Goal: Task Accomplishment & Management: Manage account settings

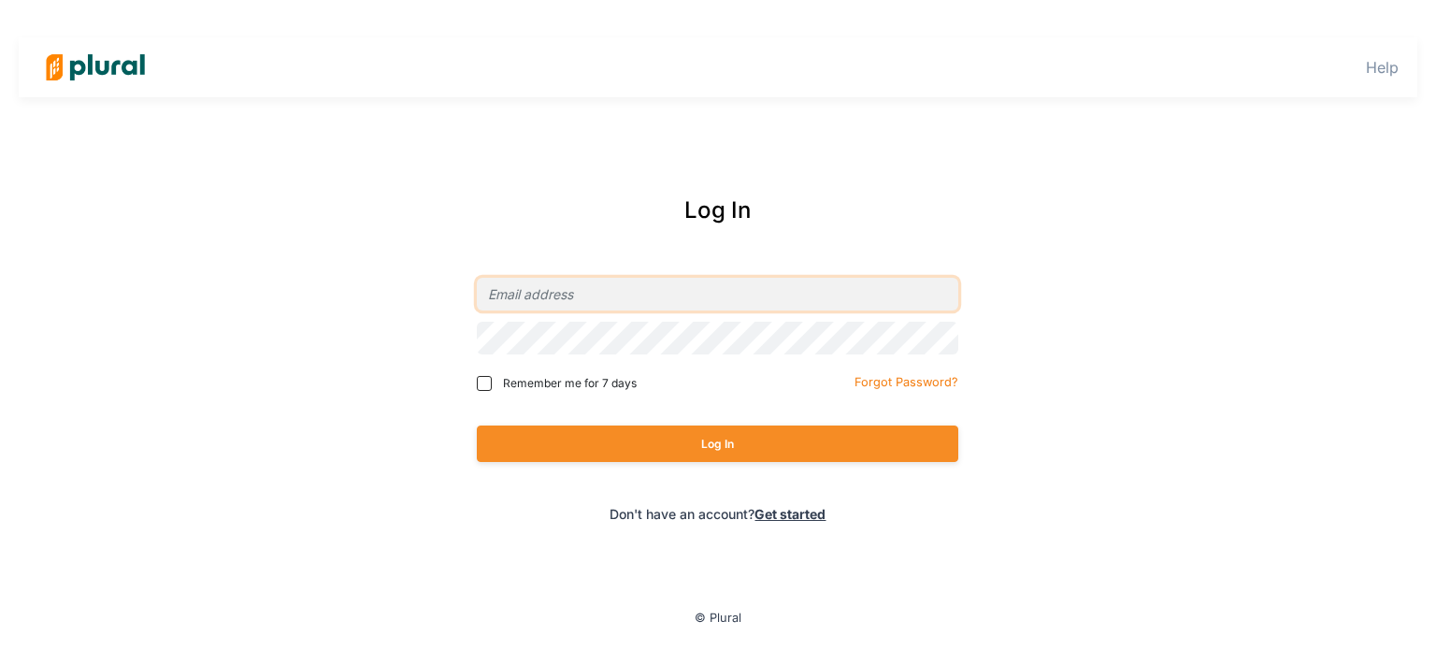
click at [632, 302] on input "email" at bounding box center [717, 294] width 481 height 33
type input "[PERSON_NAME][EMAIL_ADDRESS][DOMAIN_NAME]"
click at [485, 382] on input "Remember me for 7 days" at bounding box center [484, 383] width 15 height 15
checkbox input "true"
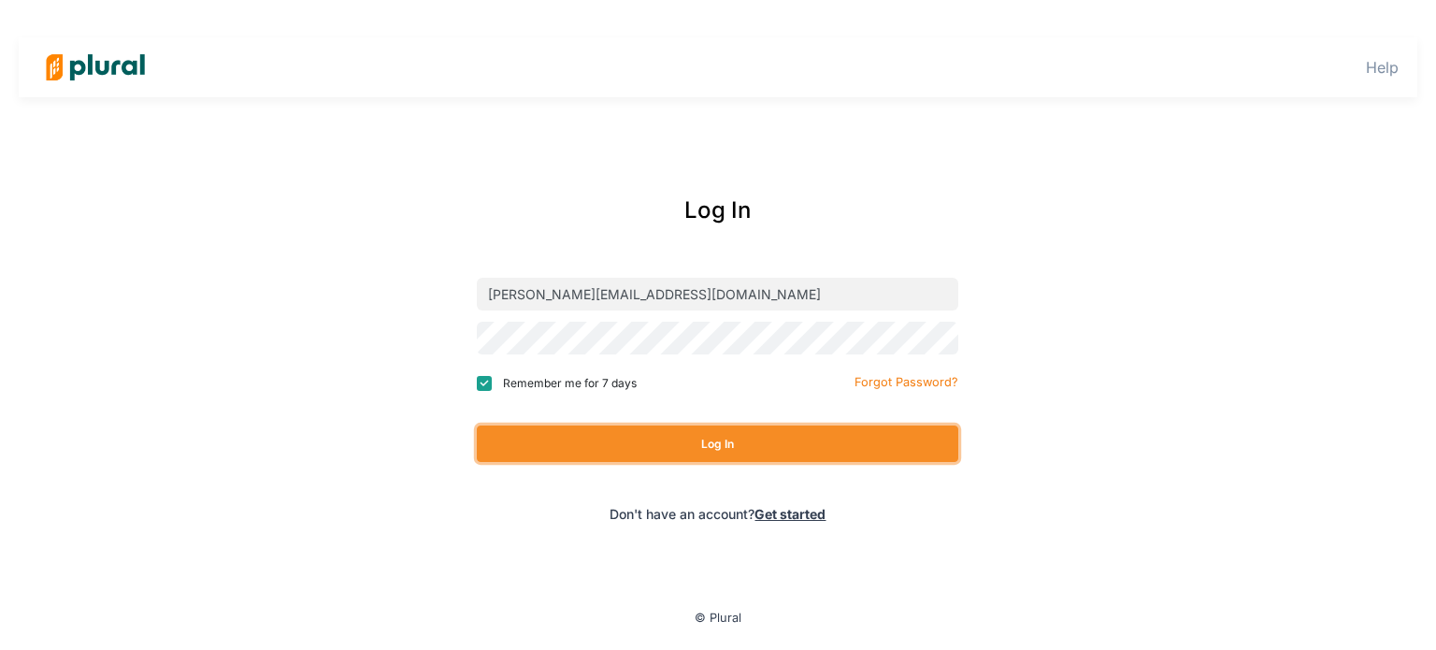
click at [794, 436] on button "Log In" at bounding box center [717, 443] width 481 height 36
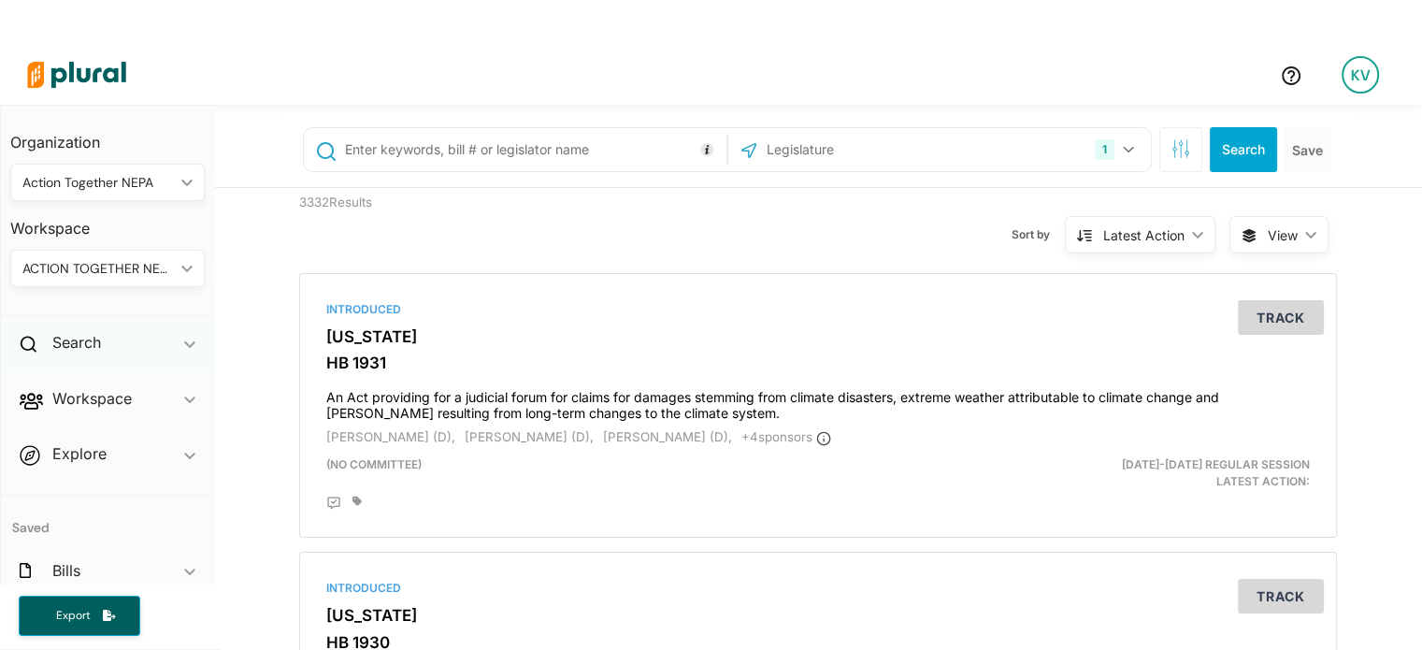
click at [105, 346] on div "Search ic_keyboard_arrow_down" at bounding box center [107, 346] width 213 height 50
click at [480, 147] on input "text" at bounding box center [532, 150] width 379 height 36
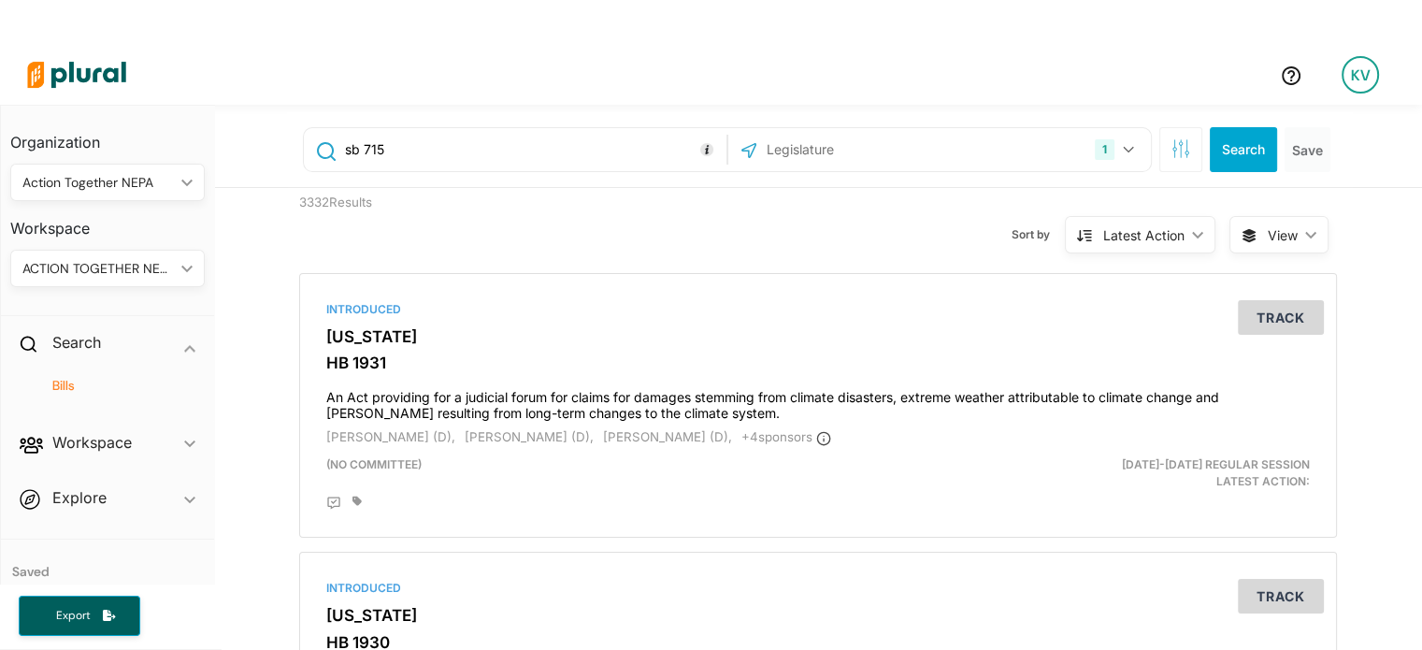
type input "sb 715"
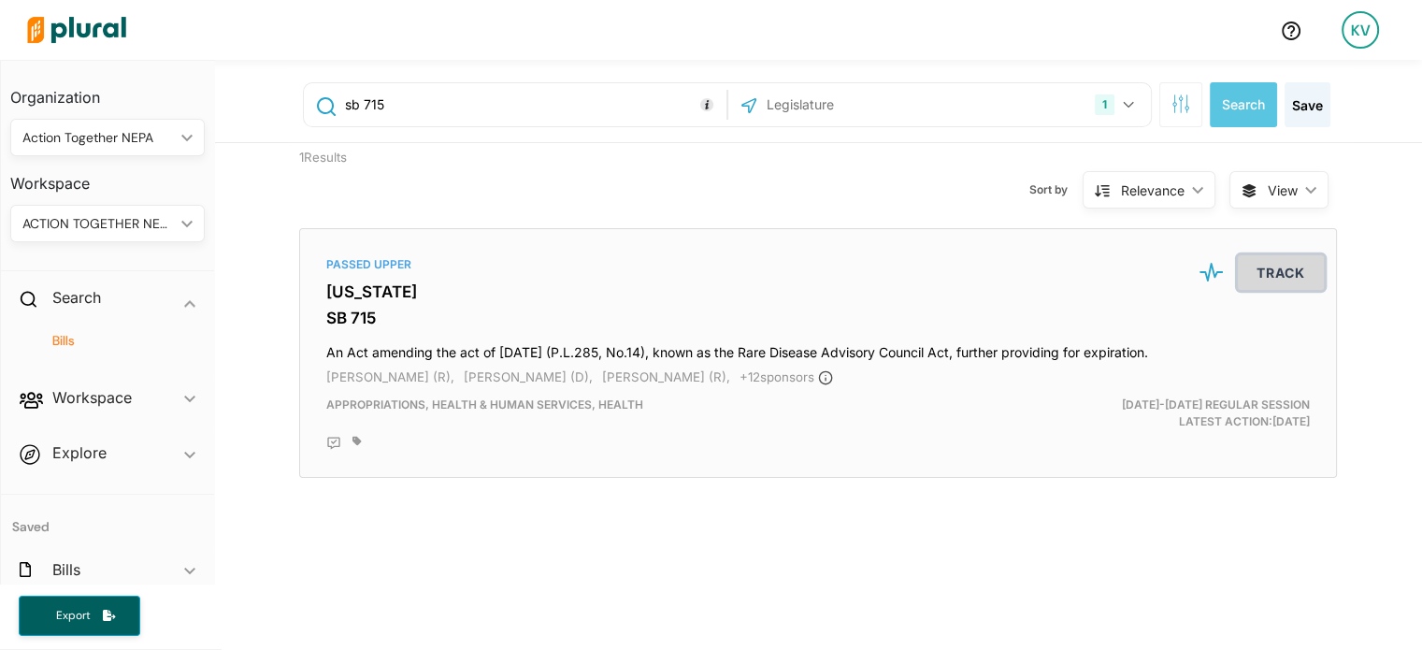
click at [1301, 280] on button "Track" at bounding box center [1281, 272] width 86 height 35
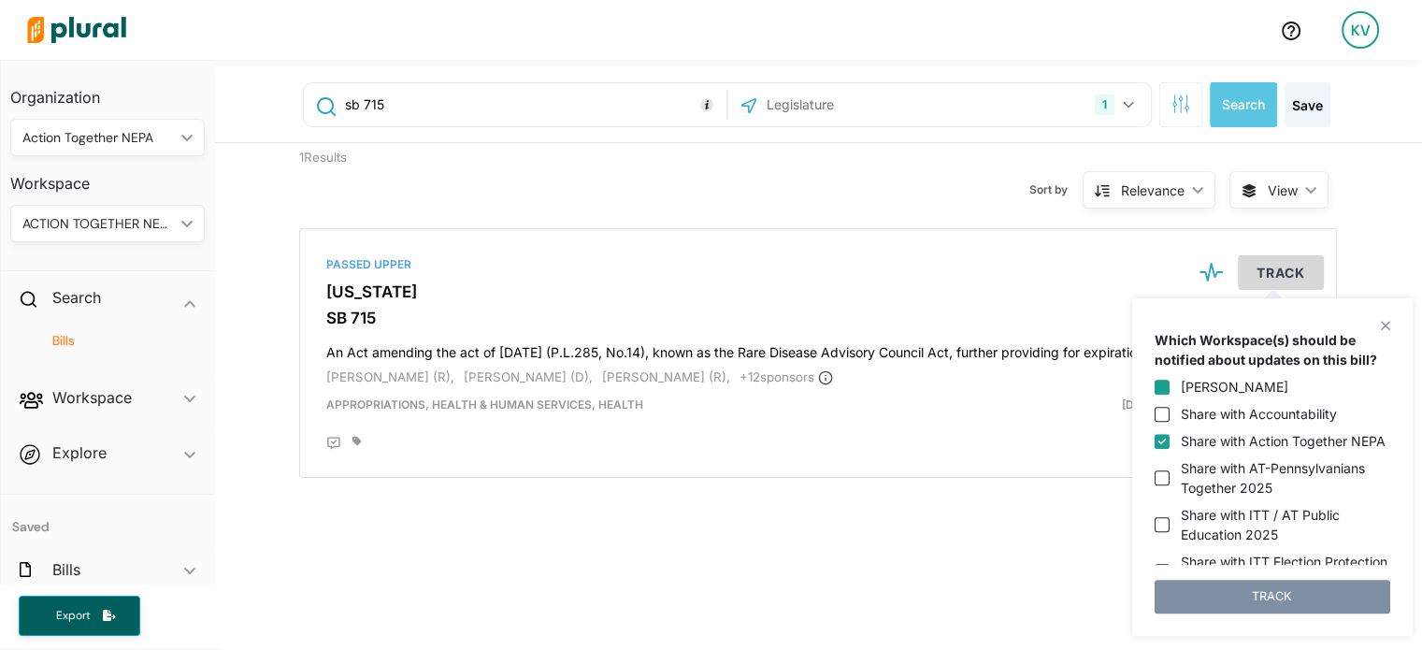
click at [1165, 385] on input "[PERSON_NAME]" at bounding box center [1162, 387] width 15 height 15
checkbox input "true"
click at [1304, 605] on button "TRACK" at bounding box center [1273, 597] width 236 height 34
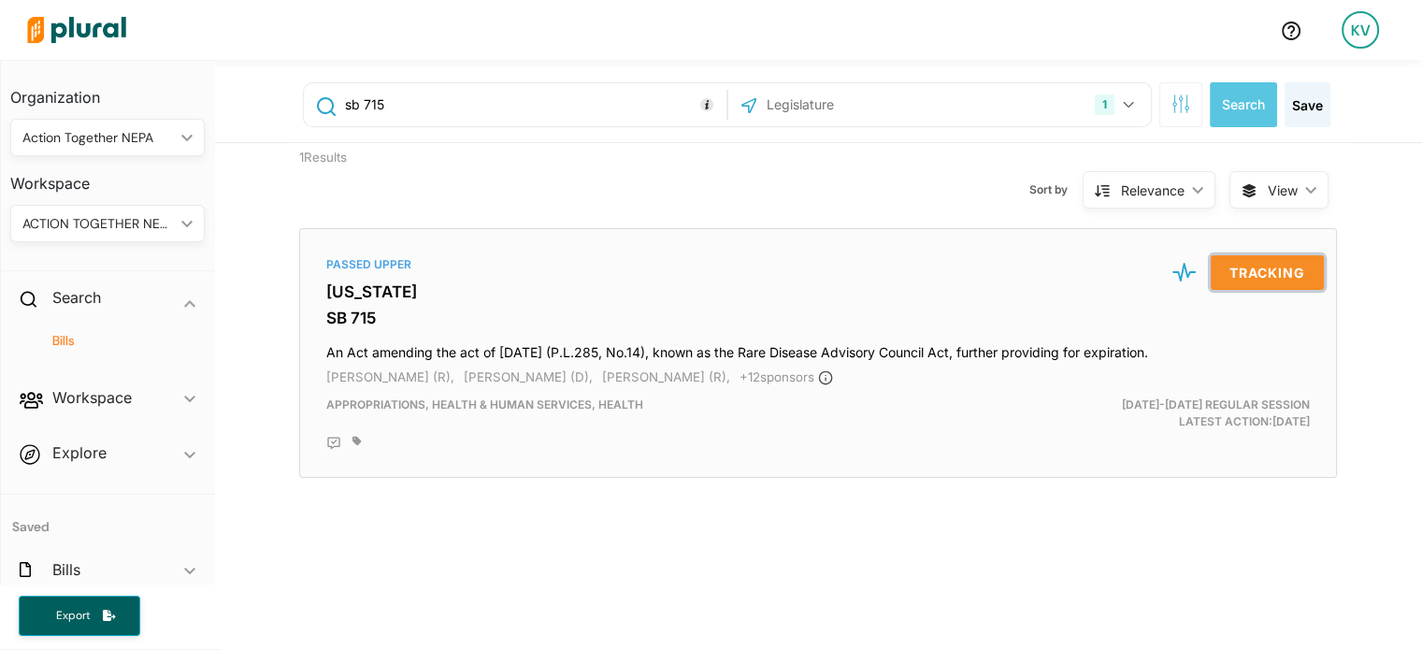
click at [1254, 261] on button "Tracking" at bounding box center [1267, 272] width 113 height 35
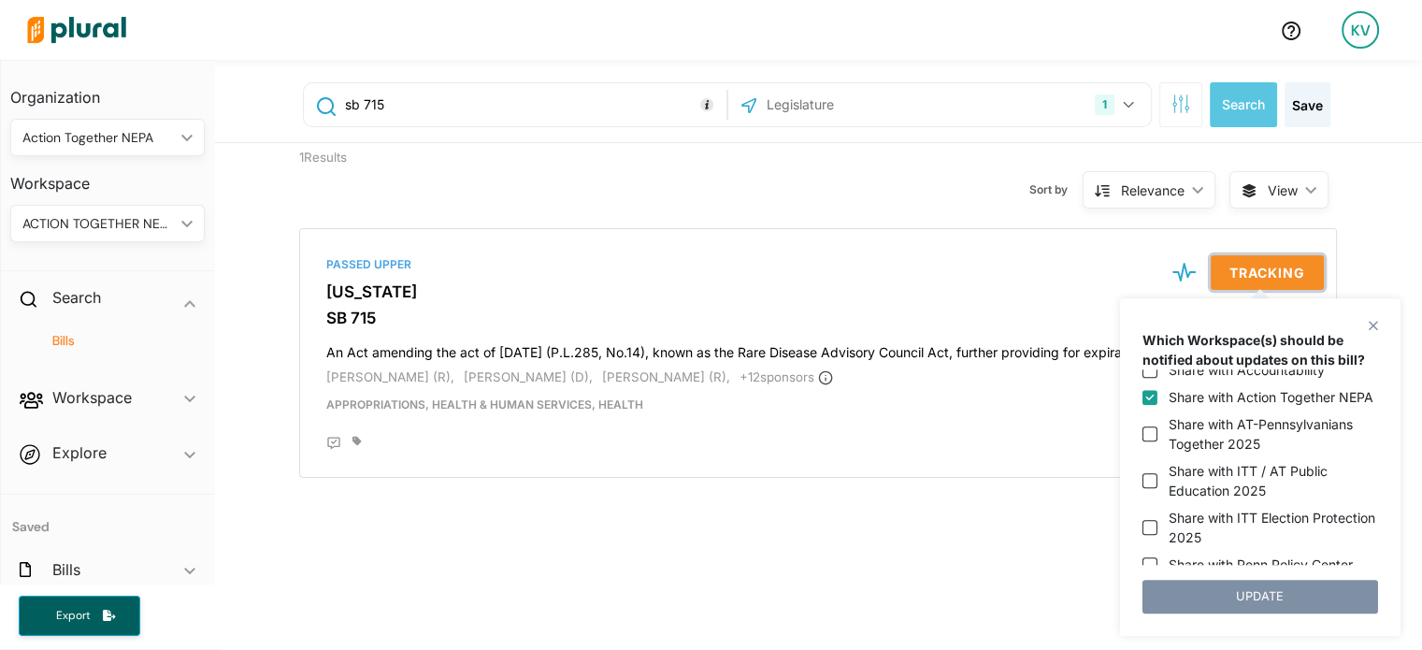
scroll to position [0, 0]
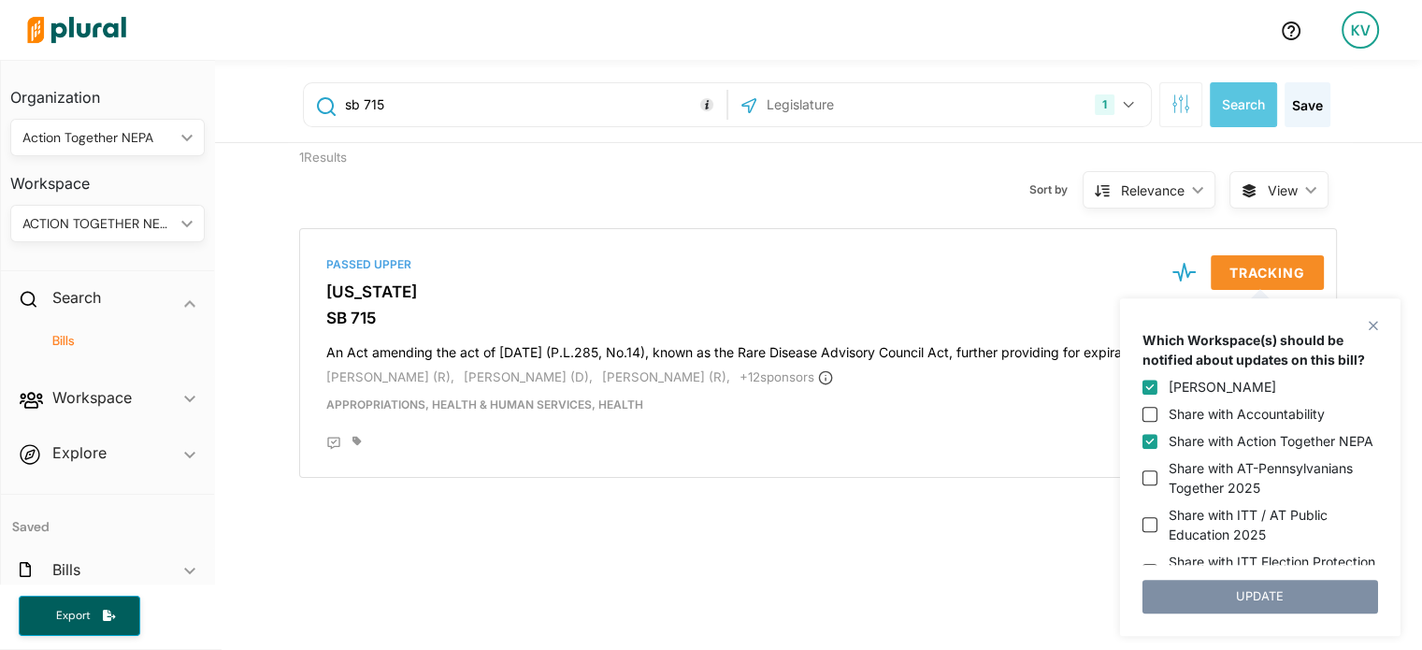
click at [1379, 319] on div "close Which Workspace(s) should be notified about updates on this bill? [PERSON…" at bounding box center [1260, 466] width 280 height 337
click at [1376, 326] on polygon at bounding box center [1373, 326] width 16 height 16
